Goal: Go to known website: Access a specific website the user already knows

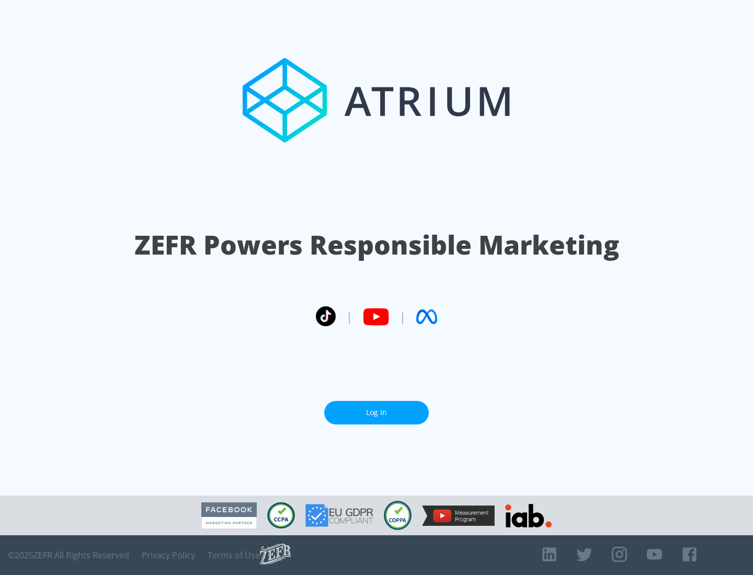
click at [376, 412] on link "Log In" at bounding box center [376, 413] width 105 height 24
